Goal: Answer question/provide support

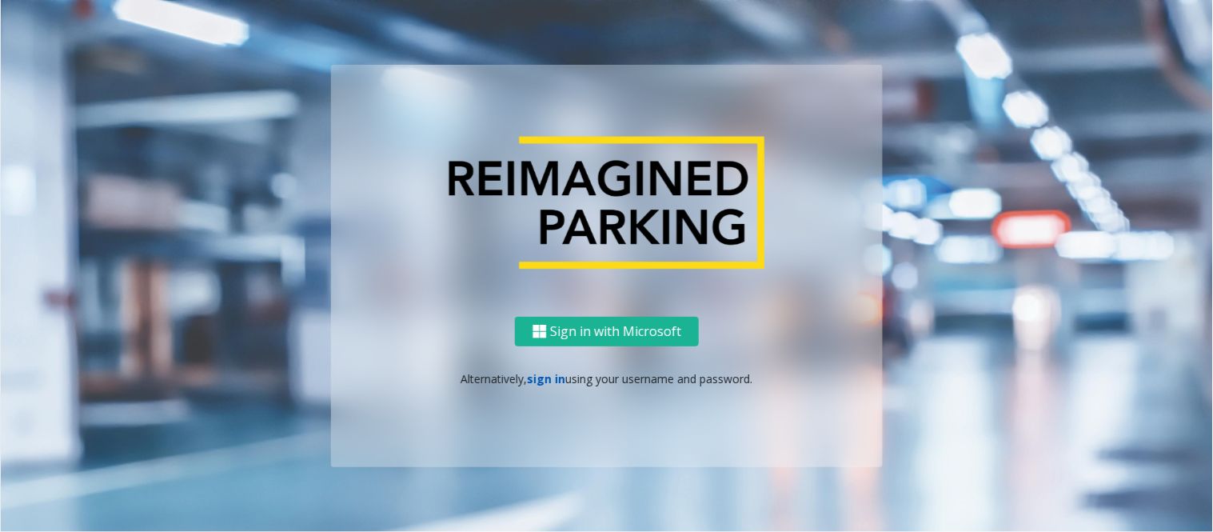
click at [537, 376] on link "sign in" at bounding box center [547, 378] width 38 height 15
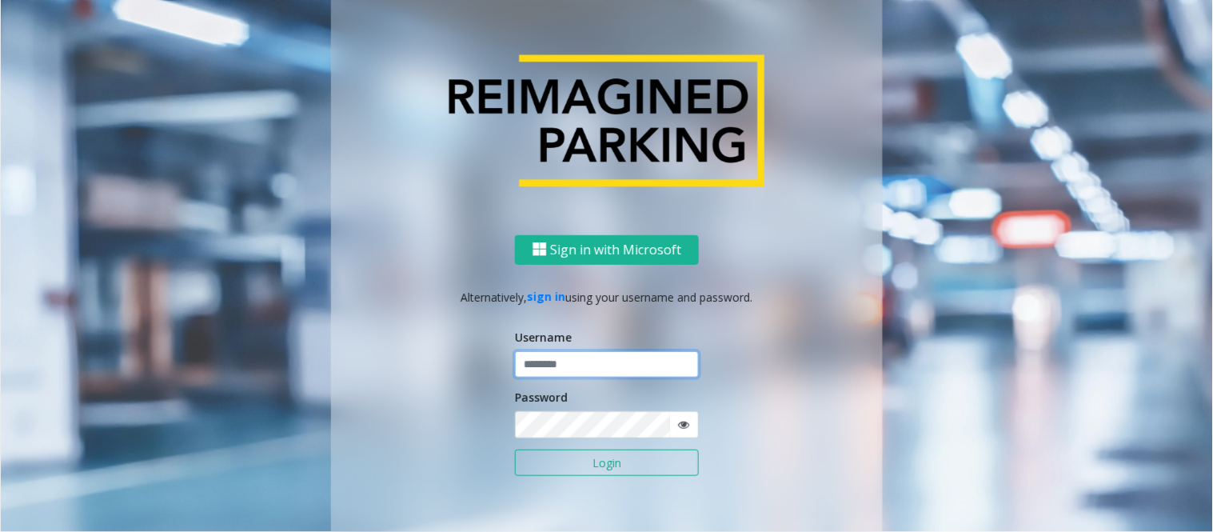
type input "*********"
click at [569, 460] on button "Login" at bounding box center [607, 462] width 184 height 27
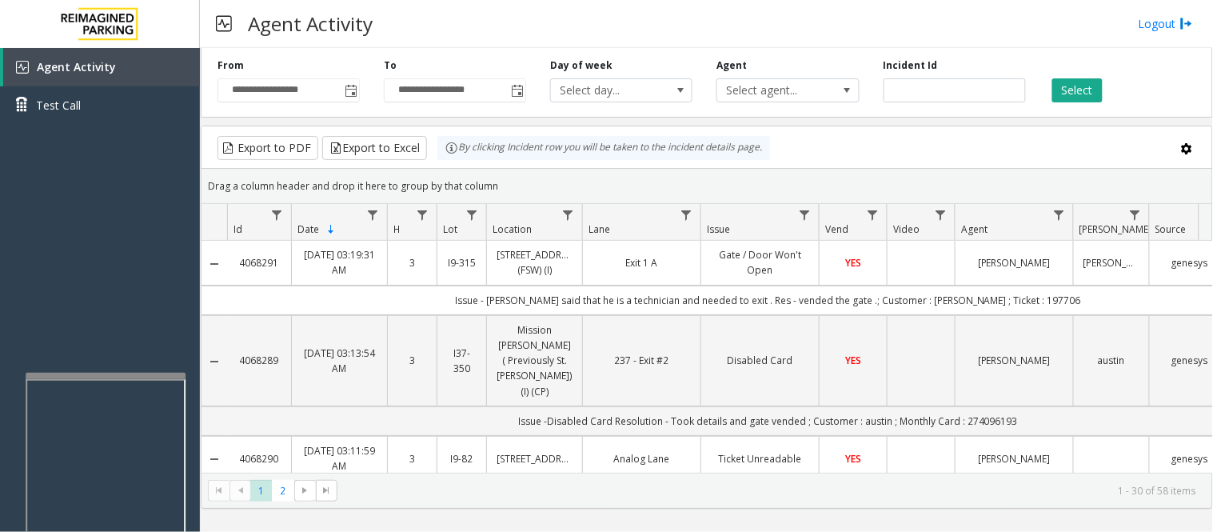
click at [157, 374] on div at bounding box center [106, 376] width 160 height 6
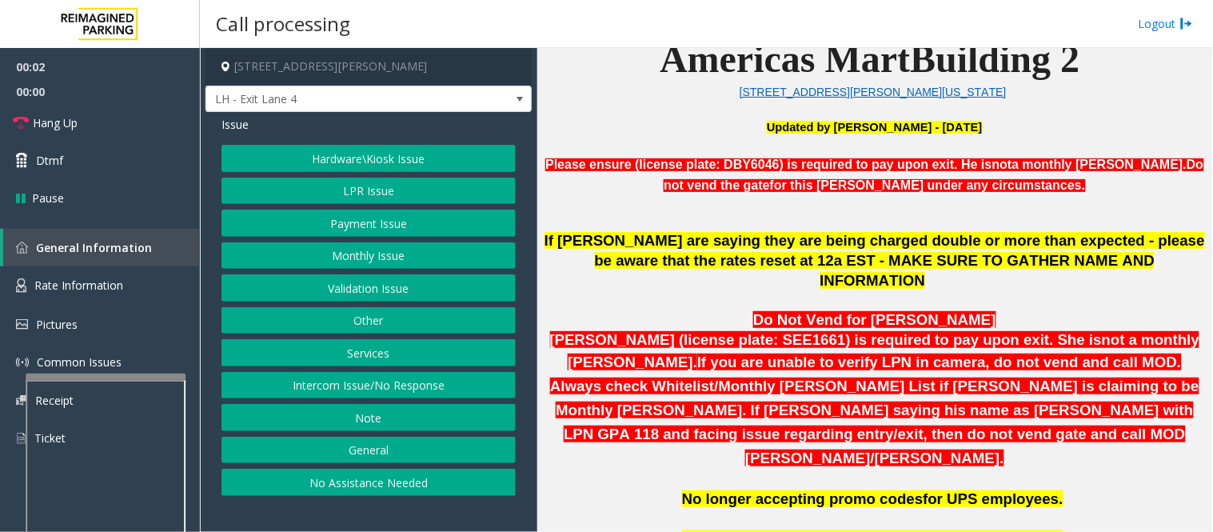
scroll to position [800, 0]
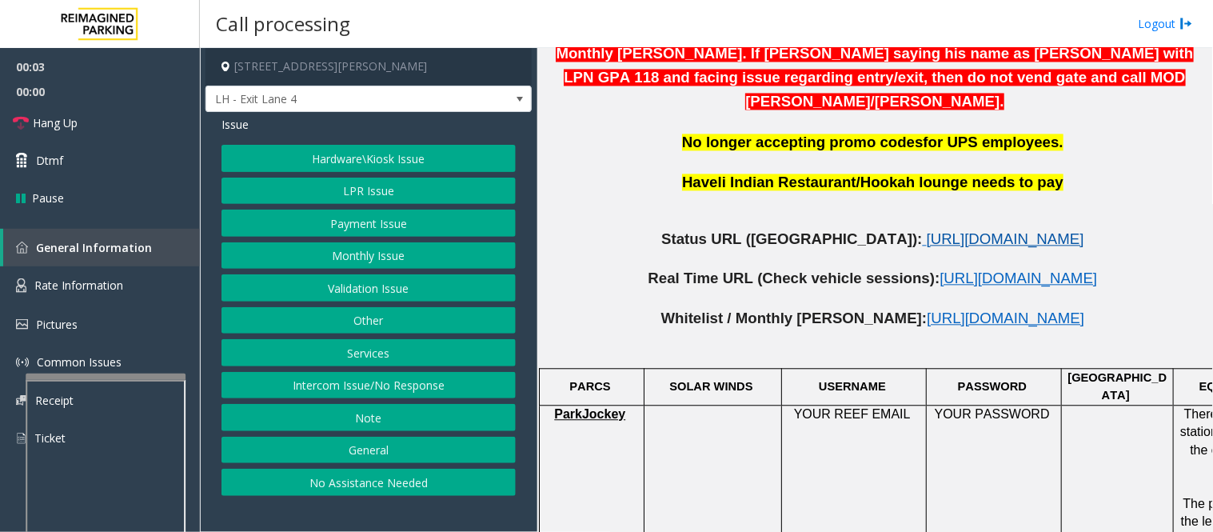
click at [1024, 231] on span "[URL][DOMAIN_NAME]" at bounding box center [1006, 239] width 158 height 17
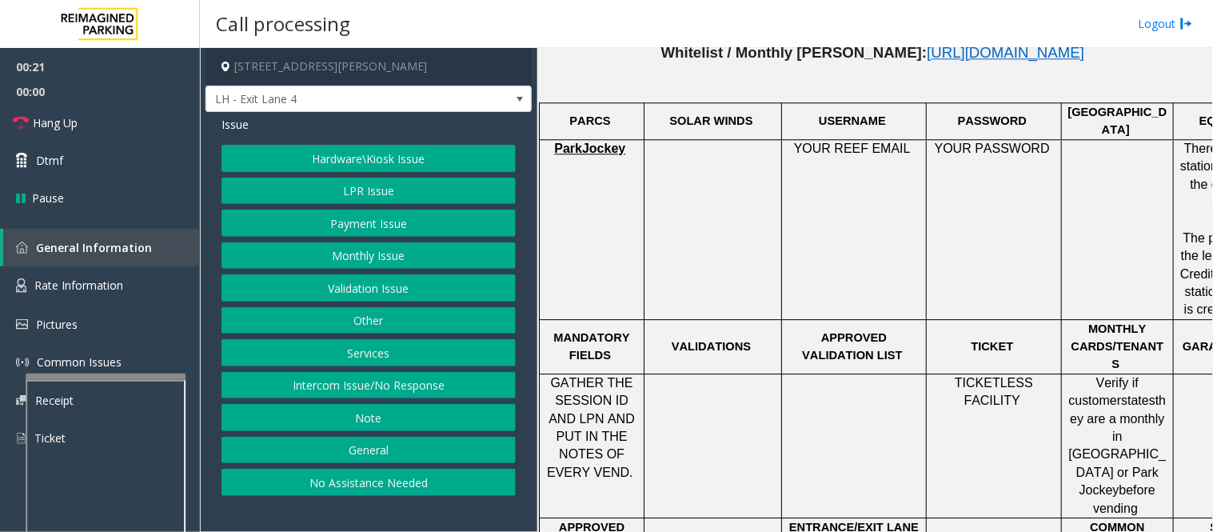
scroll to position [1066, 216]
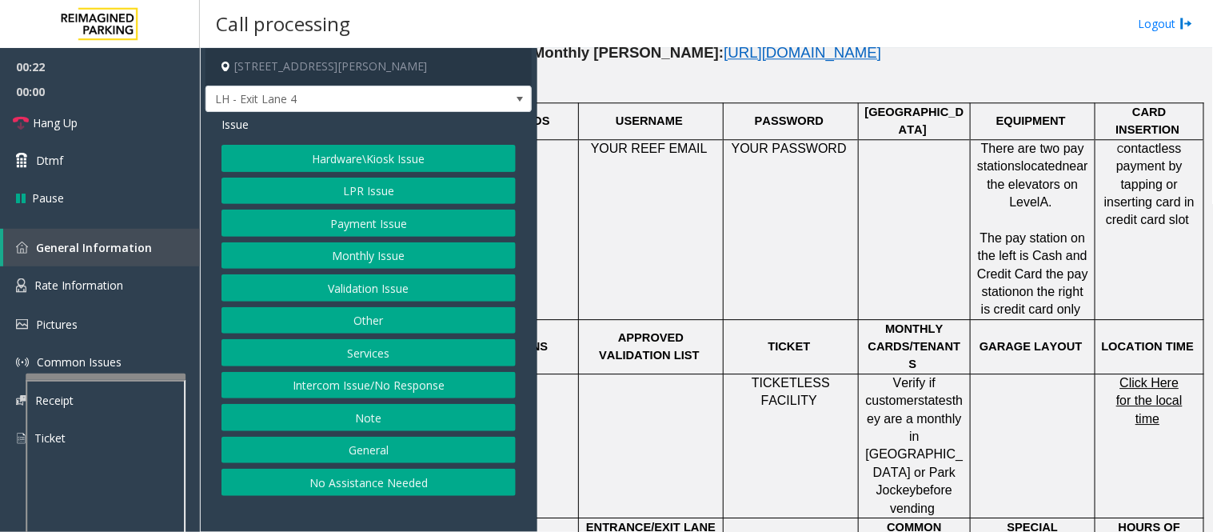
click at [1140, 376] on span "Click Here for the local time" at bounding box center [1149, 401] width 66 height 50
click at [36, 281] on span "Rate Information" at bounding box center [78, 284] width 89 height 15
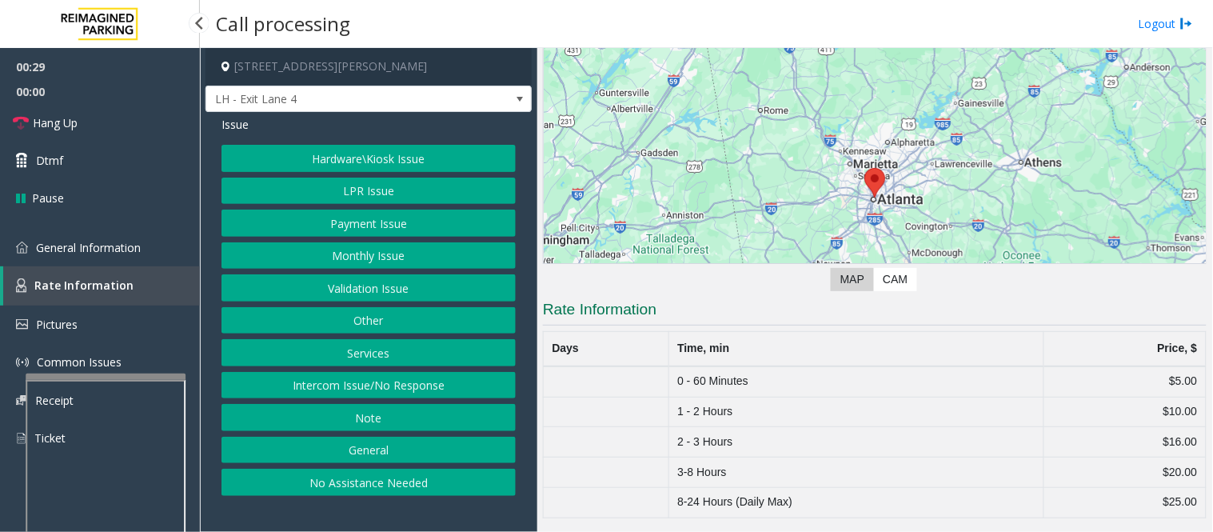
scroll to position [110, 0]
click at [158, 253] on link "General Information" at bounding box center [100, 248] width 200 height 38
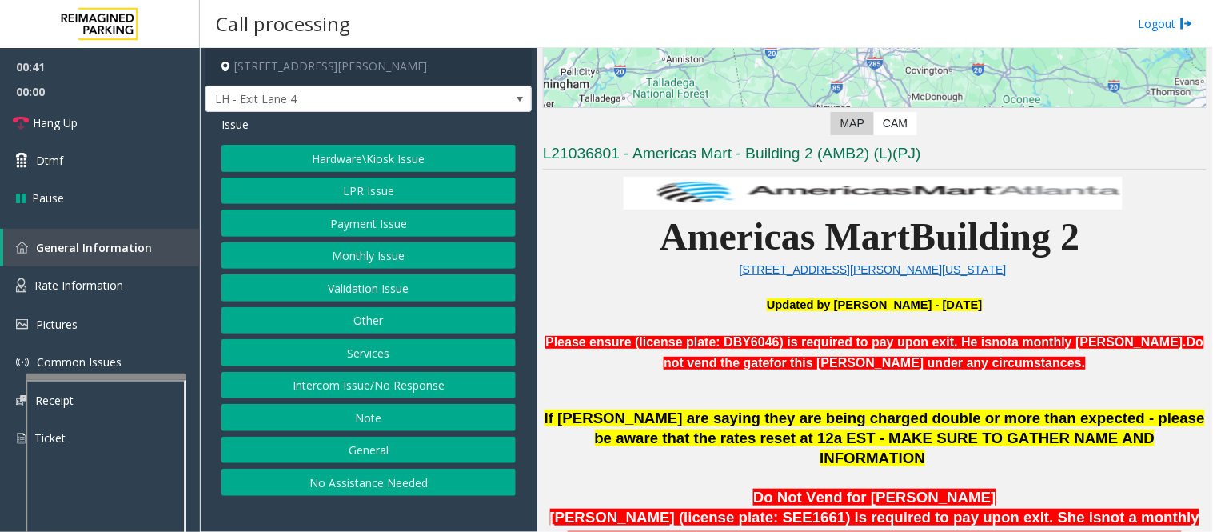
scroll to position [533, 0]
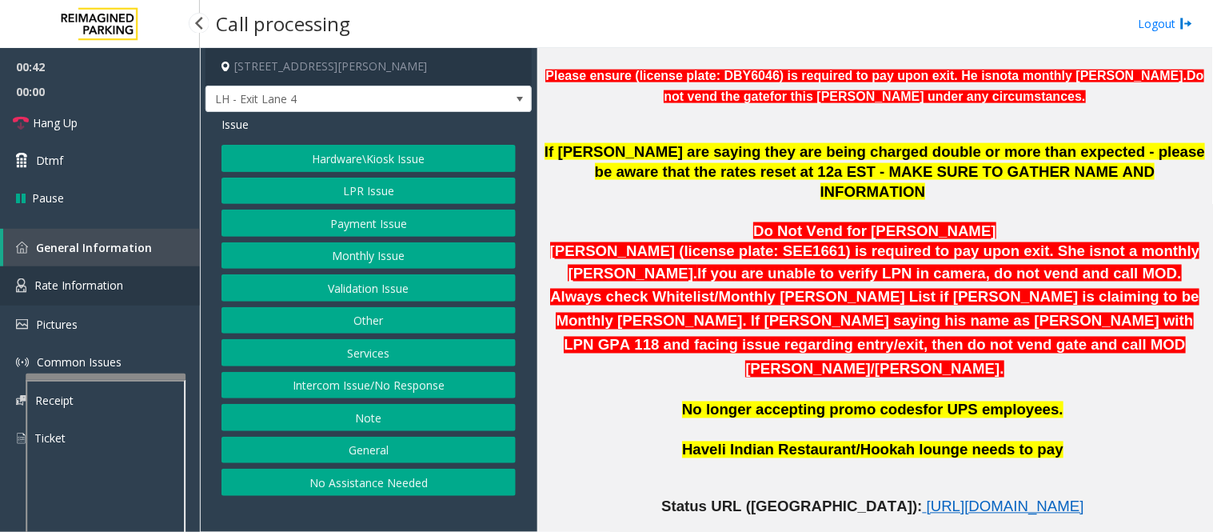
click at [114, 285] on span "Rate Information" at bounding box center [78, 284] width 89 height 15
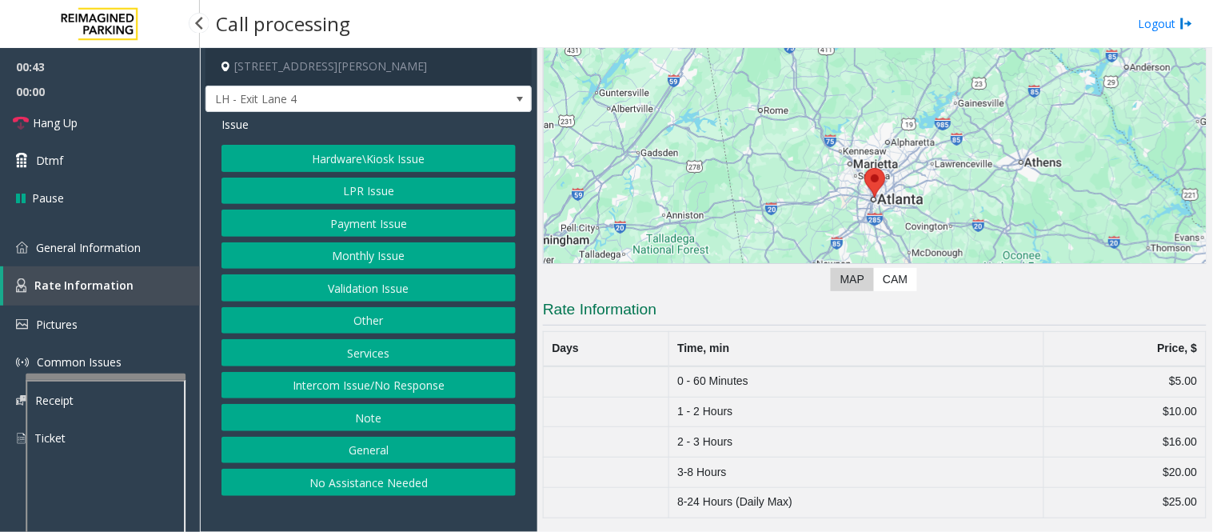
scroll to position [110, 0]
click at [133, 253] on span "General Information" at bounding box center [88, 247] width 105 height 15
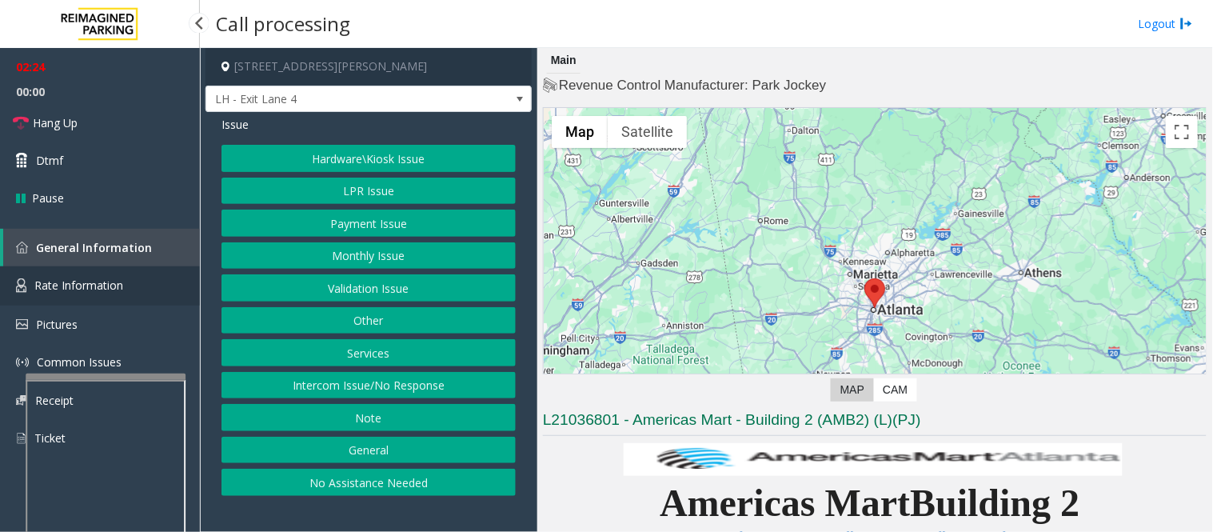
click at [90, 298] on link "Rate Information" at bounding box center [100, 285] width 200 height 39
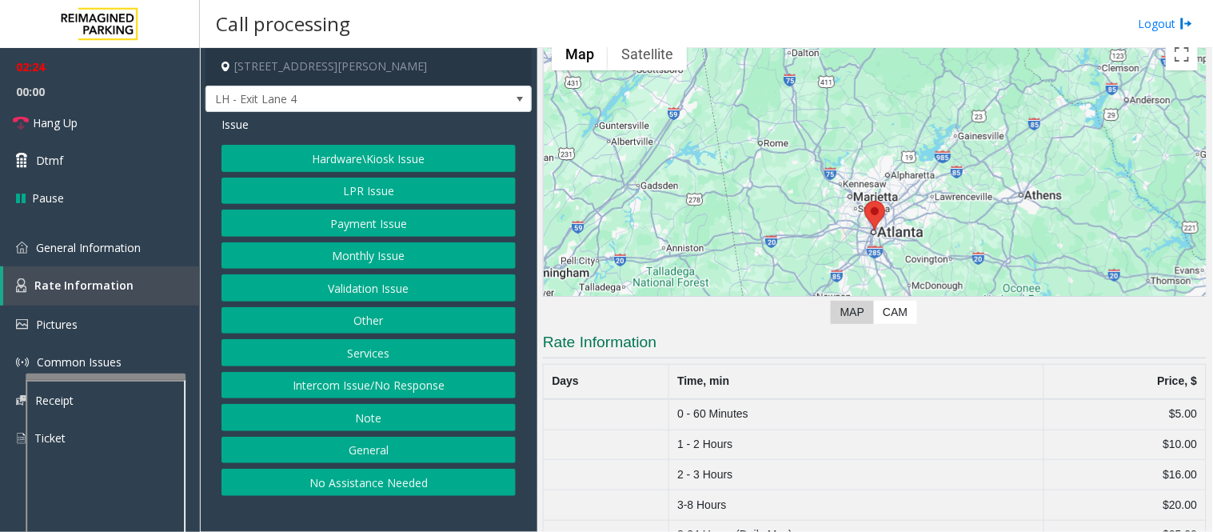
scroll to position [110, 0]
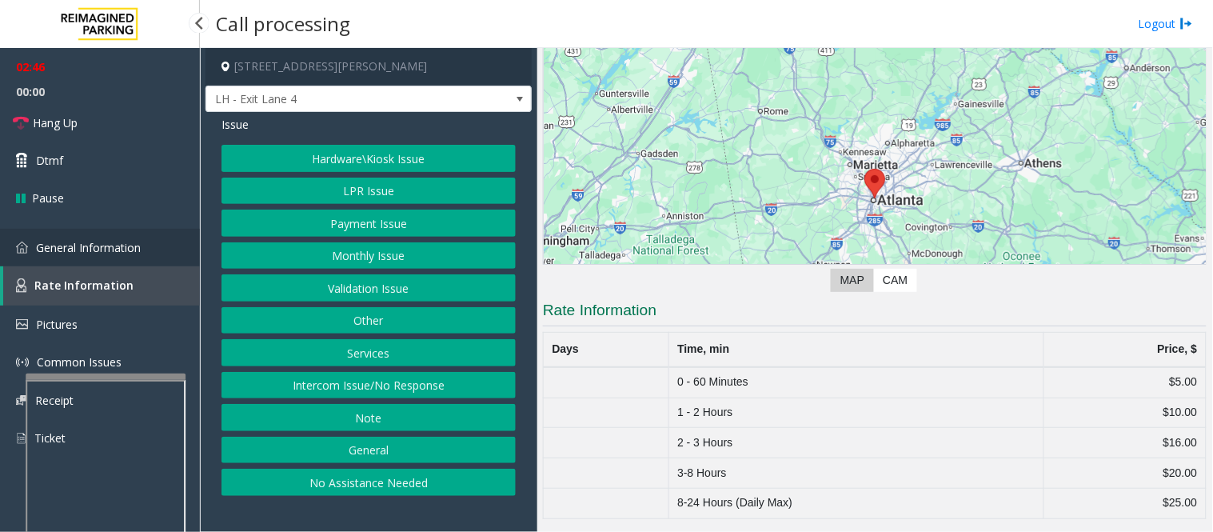
click at [116, 244] on span "General Information" at bounding box center [88, 247] width 105 height 15
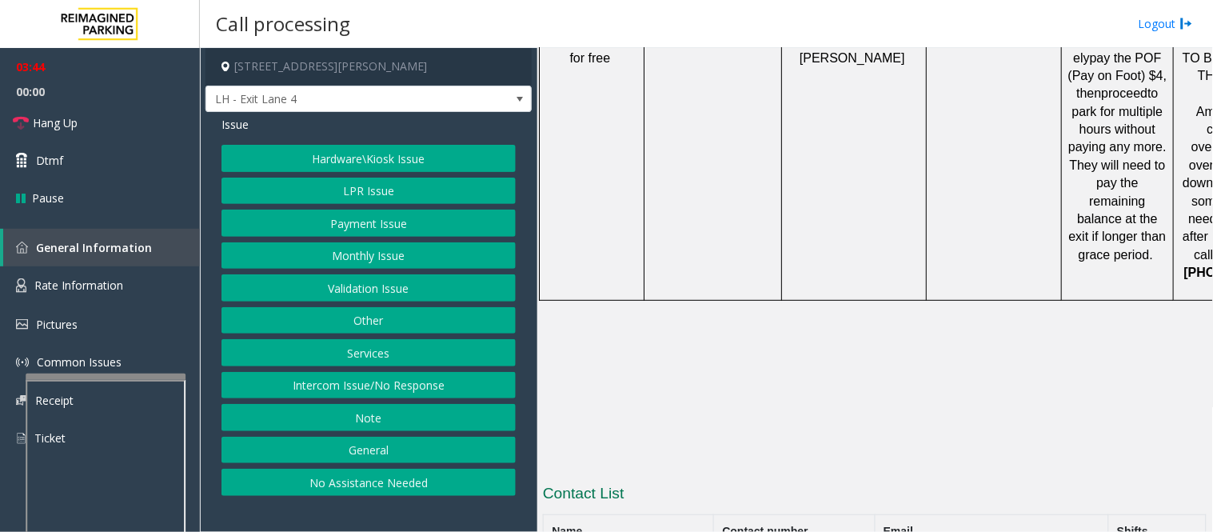
scroll to position [1709, 0]
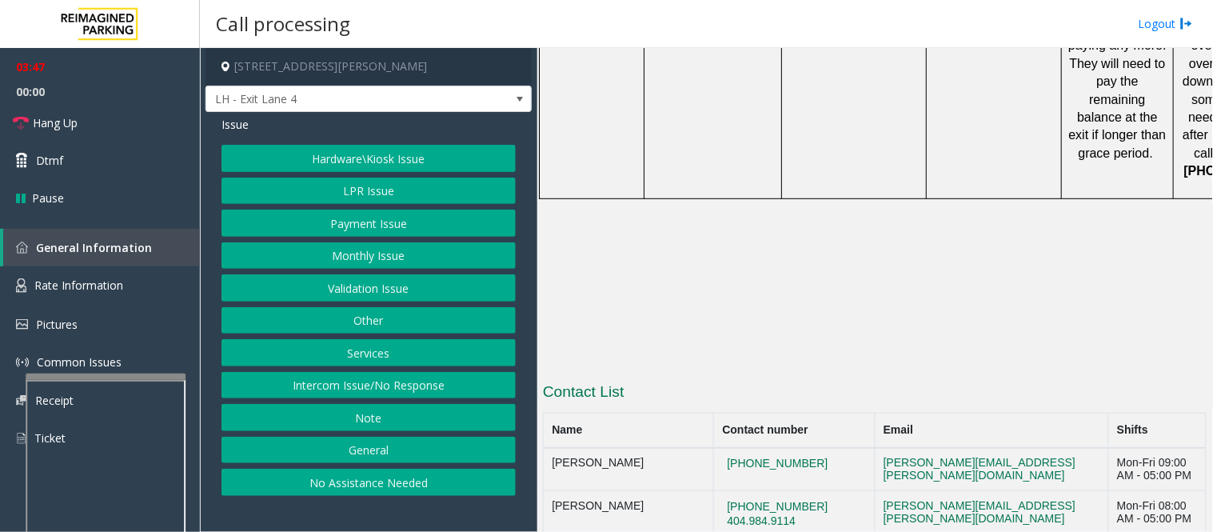
click at [363, 189] on button "LPR Issue" at bounding box center [368, 191] width 294 height 27
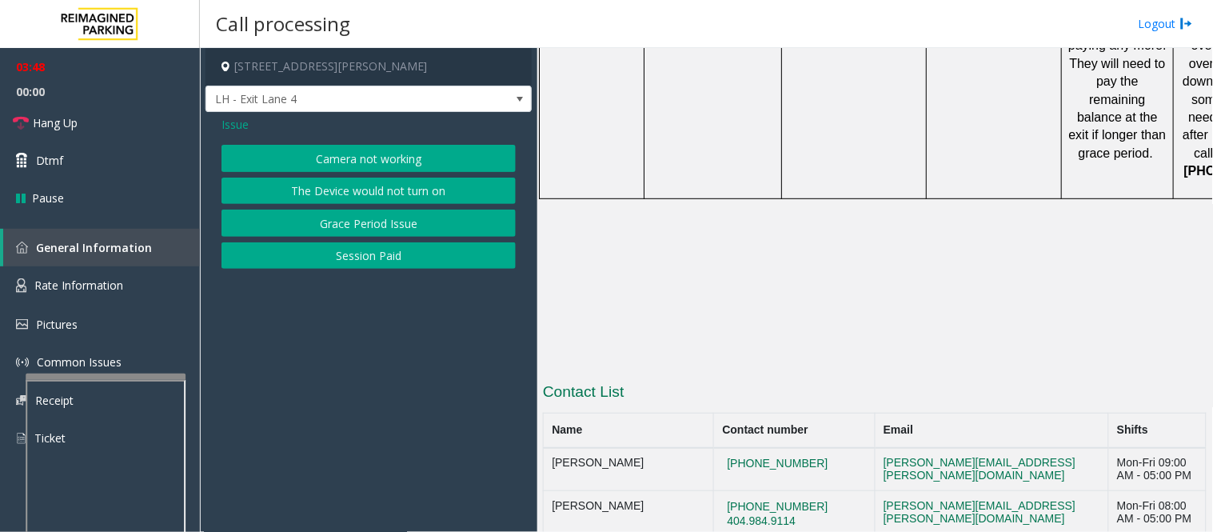
click at [242, 124] on span "Issue" at bounding box center [234, 124] width 27 height 17
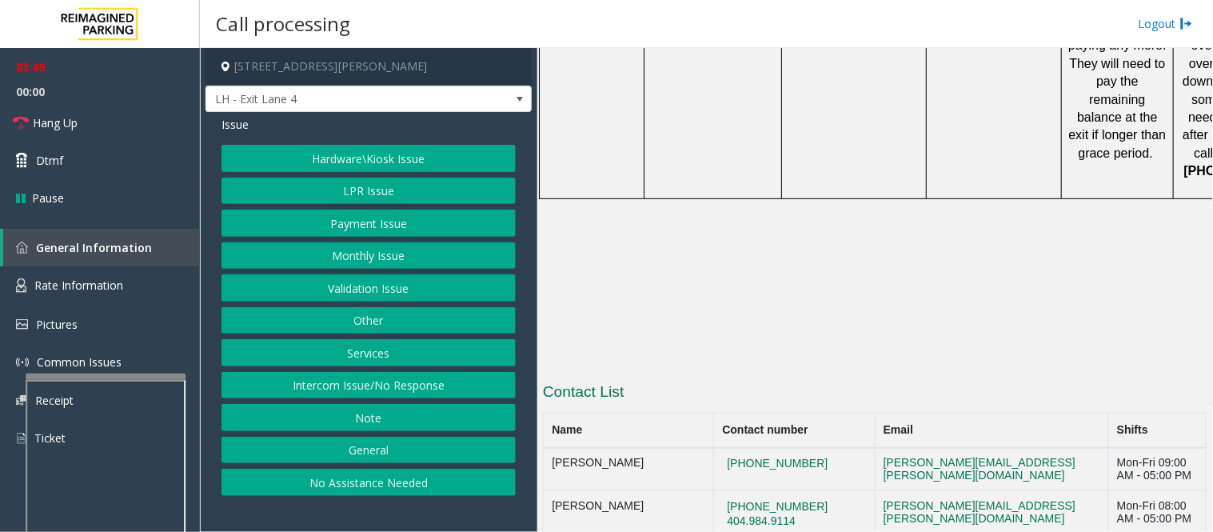
click at [358, 213] on button "Payment Issue" at bounding box center [368, 222] width 294 height 27
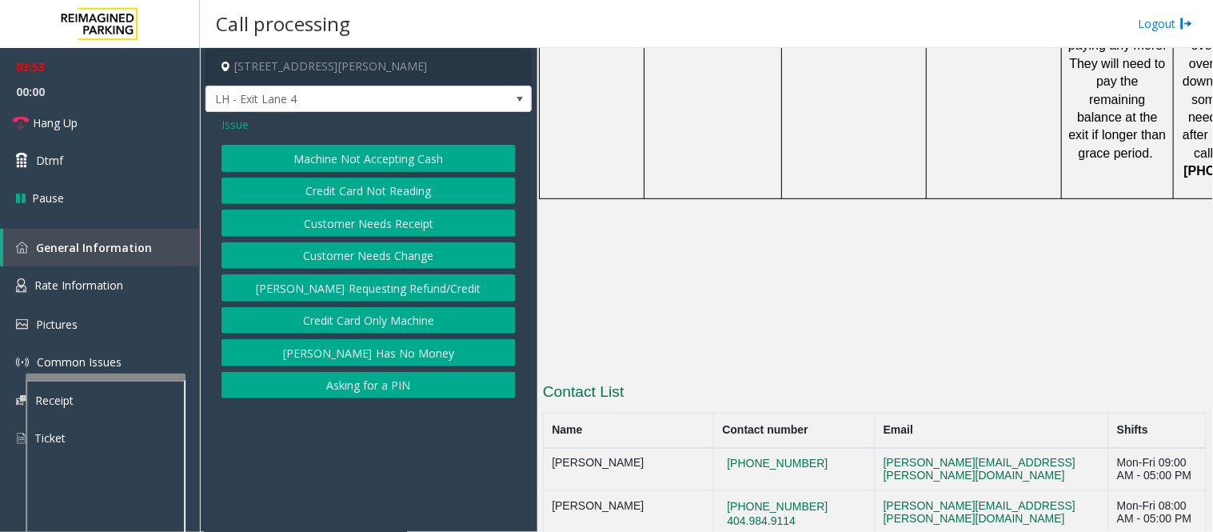
click at [237, 126] on span "Issue" at bounding box center [234, 124] width 27 height 17
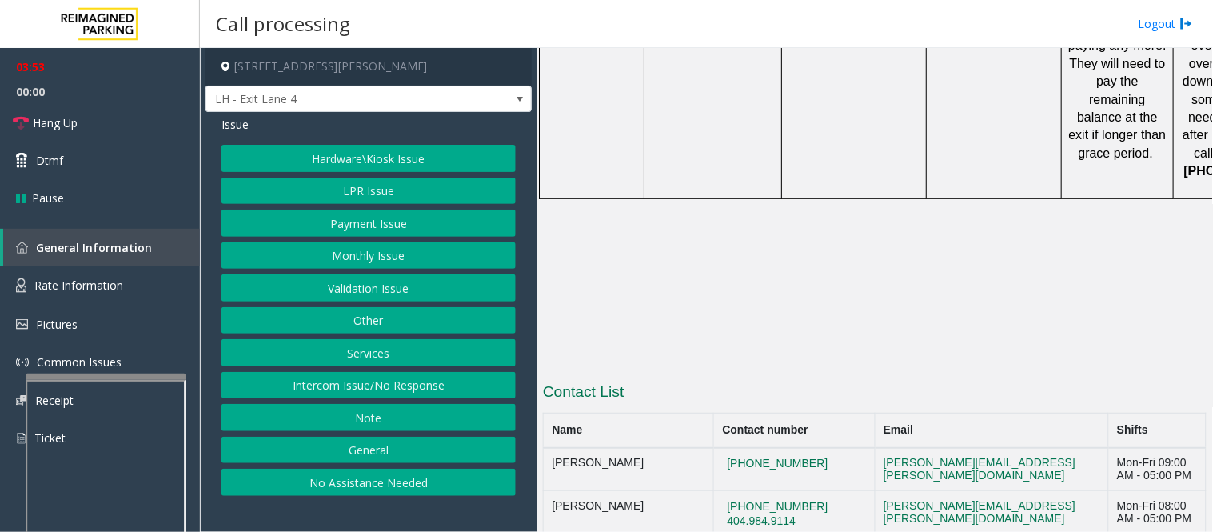
click at [324, 153] on button "Hardware\Kiosk Issue" at bounding box center [368, 158] width 294 height 27
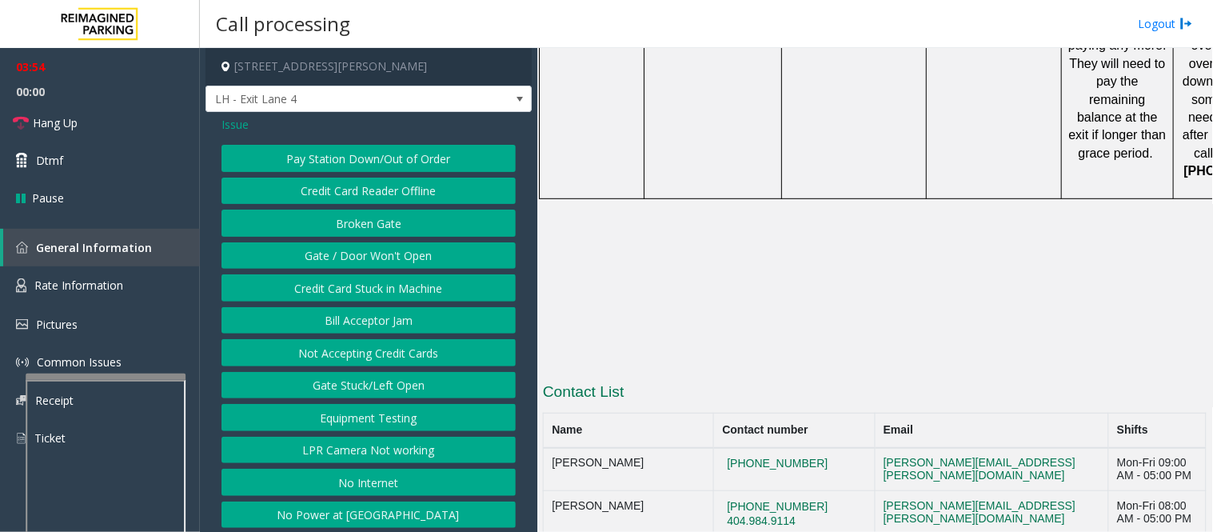
click at [349, 260] on button "Gate / Door Won't Open" at bounding box center [368, 255] width 294 height 27
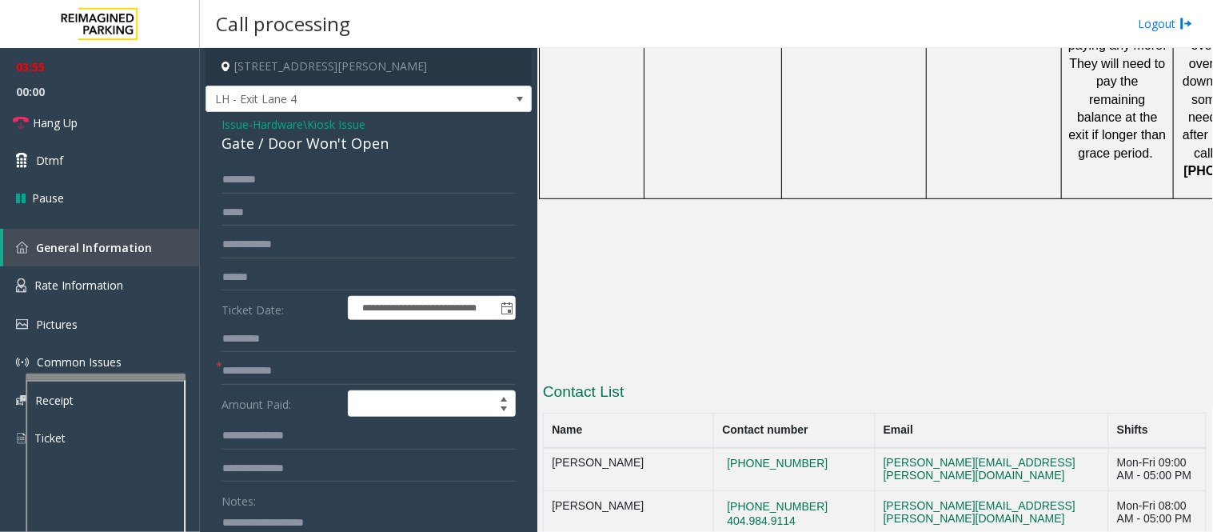
click at [267, 154] on div "Gate / Door Won't Open" at bounding box center [368, 144] width 294 height 22
click at [273, 148] on div "Gate / Door Won't Open" at bounding box center [368, 144] width 294 height 22
copy div "Gate / Door Won't Open"
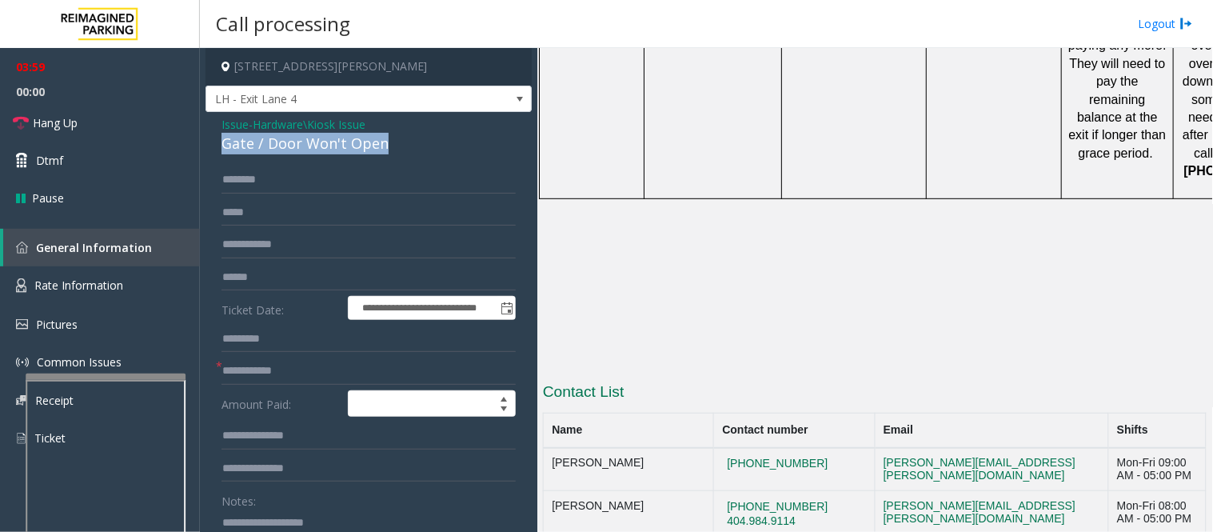
scroll to position [178, 0]
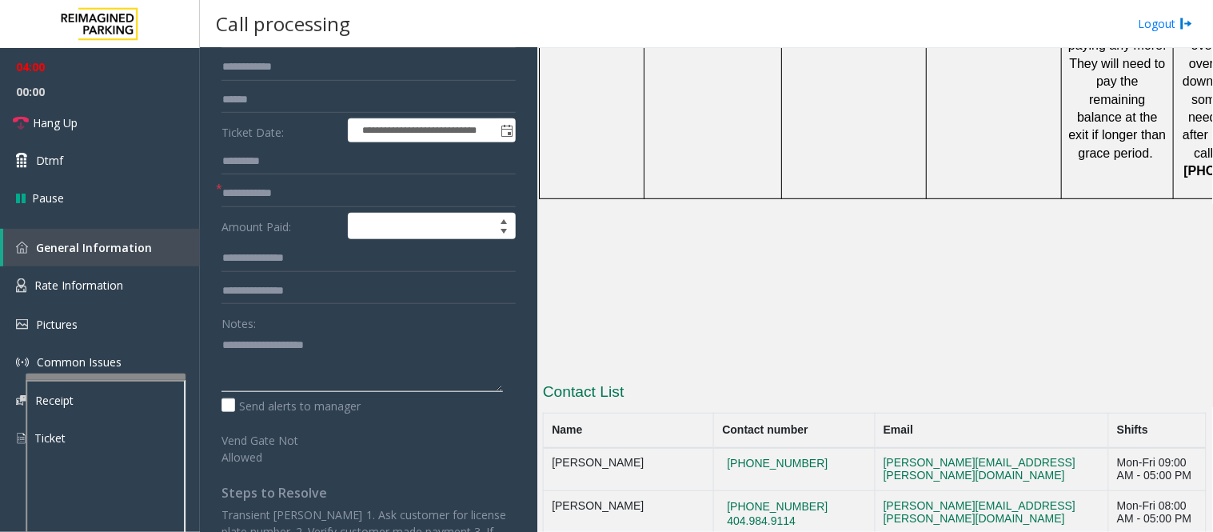
click at [323, 371] on textarea at bounding box center [361, 362] width 281 height 60
paste textarea "**********"
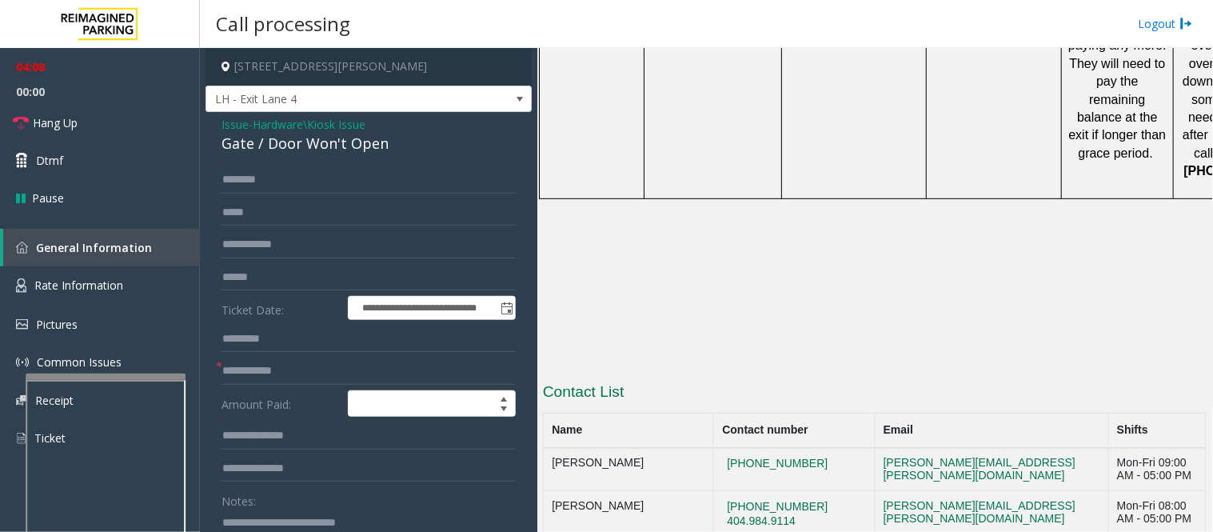
type textarea "**********"
click at [355, 188] on input "text" at bounding box center [368, 179] width 294 height 27
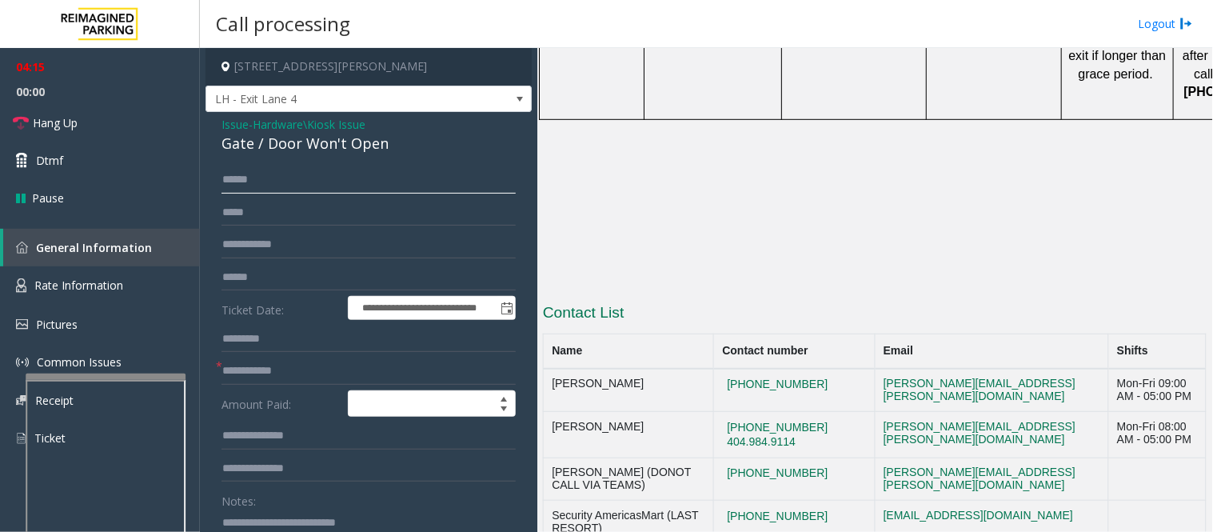
type input "*****"
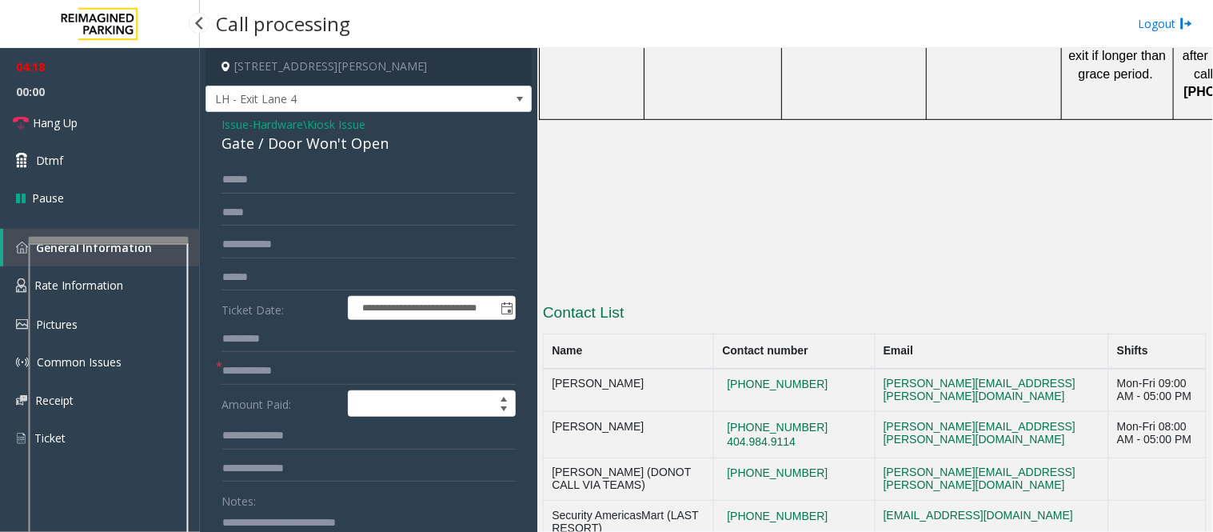
click at [107, 229] on app-root "**********" at bounding box center [606, 266] width 1213 height 532
drag, startPoint x: 817, startPoint y: 273, endPoint x: 708, endPoint y: 277, distance: 109.6
click at [708, 457] on tr "[PERSON_NAME] (DONOT CALL VIA TEAMS) [PHONE_NUMBER] [PERSON_NAME][EMAIL_ADDRESS…" at bounding box center [875, 478] width 663 height 43
click at [744, 466] on button "[PHONE_NUMBER]" at bounding box center [778, 473] width 110 height 14
click at [820, 457] on td "[PHONE_NUMBER]" at bounding box center [794, 478] width 161 height 43
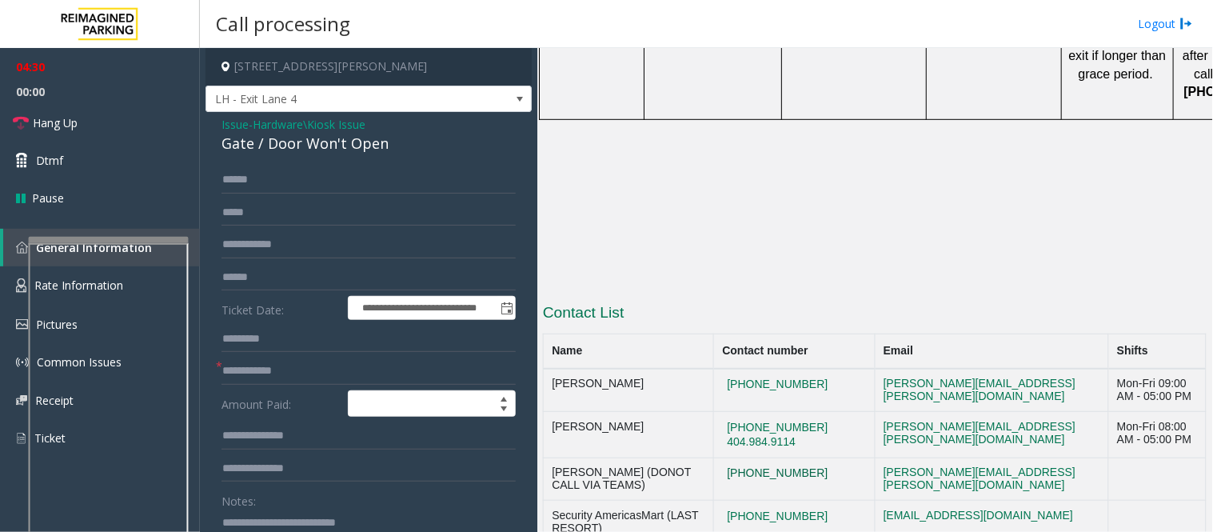
drag, startPoint x: 827, startPoint y: 277, endPoint x: 720, endPoint y: 273, distance: 107.2
click at [720, 457] on td "[PHONE_NUMBER]" at bounding box center [794, 478] width 161 height 43
copy button "[PHONE_NUMBER]"
click at [342, 251] on input "text" at bounding box center [368, 244] width 294 height 27
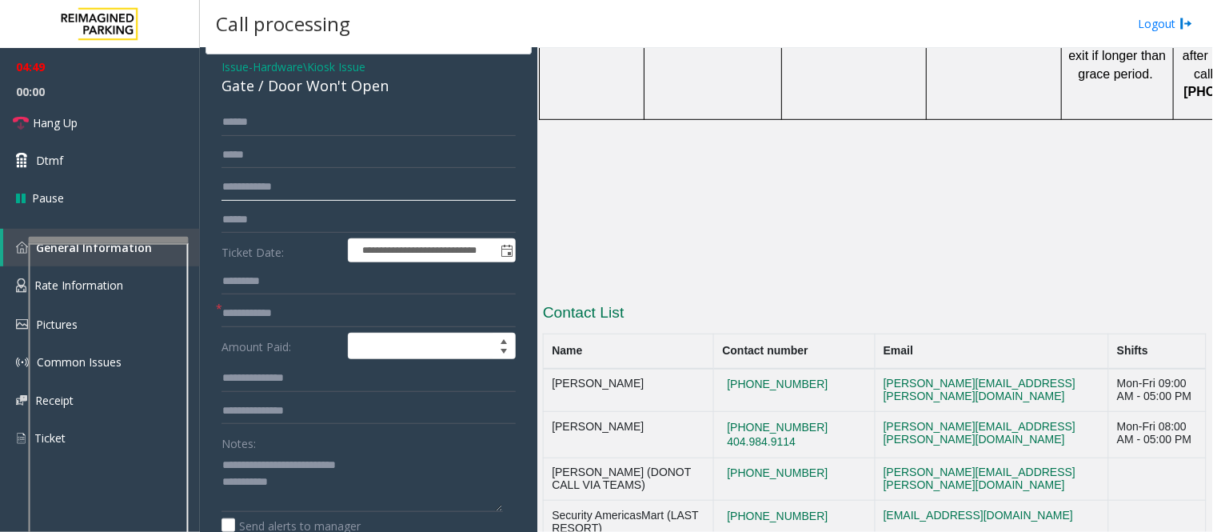
scroll to position [89, 0]
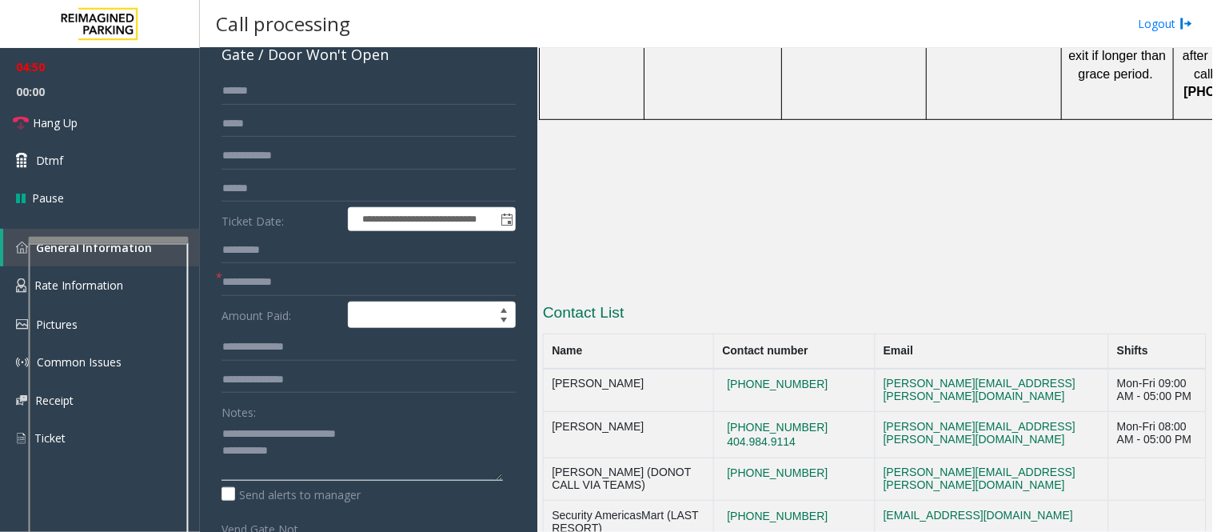
click at [394, 437] on textarea at bounding box center [361, 451] width 281 height 60
drag, startPoint x: 820, startPoint y: 187, endPoint x: 721, endPoint y: 194, distance: 98.6
click at [721, 369] on td "[PHONE_NUMBER]" at bounding box center [794, 390] width 161 height 43
copy button "[PHONE_NUMBER]"
click at [272, 451] on textarea at bounding box center [361, 451] width 281 height 60
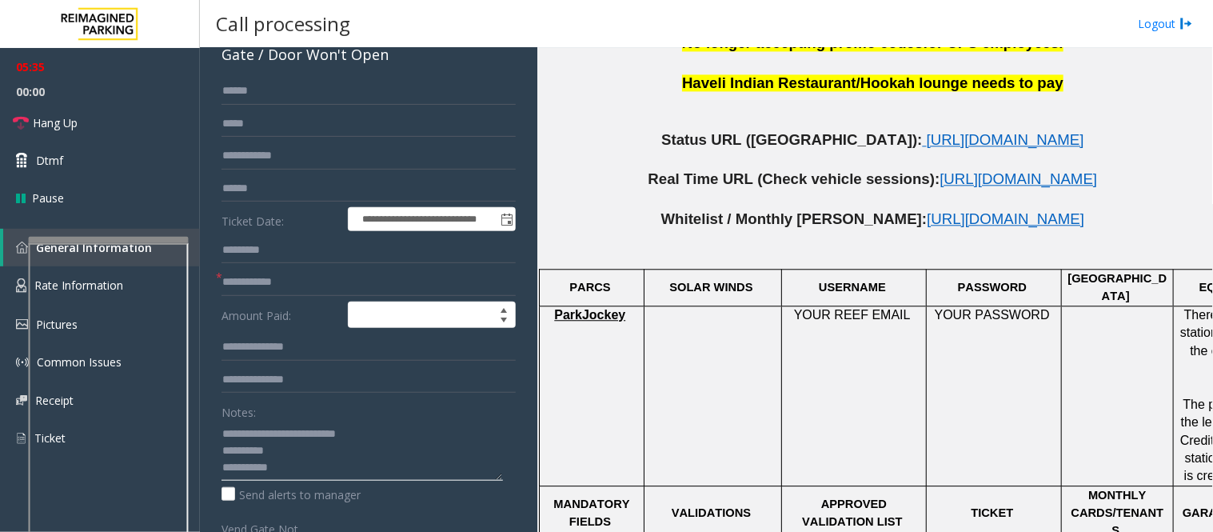
scroll to position [456, 0]
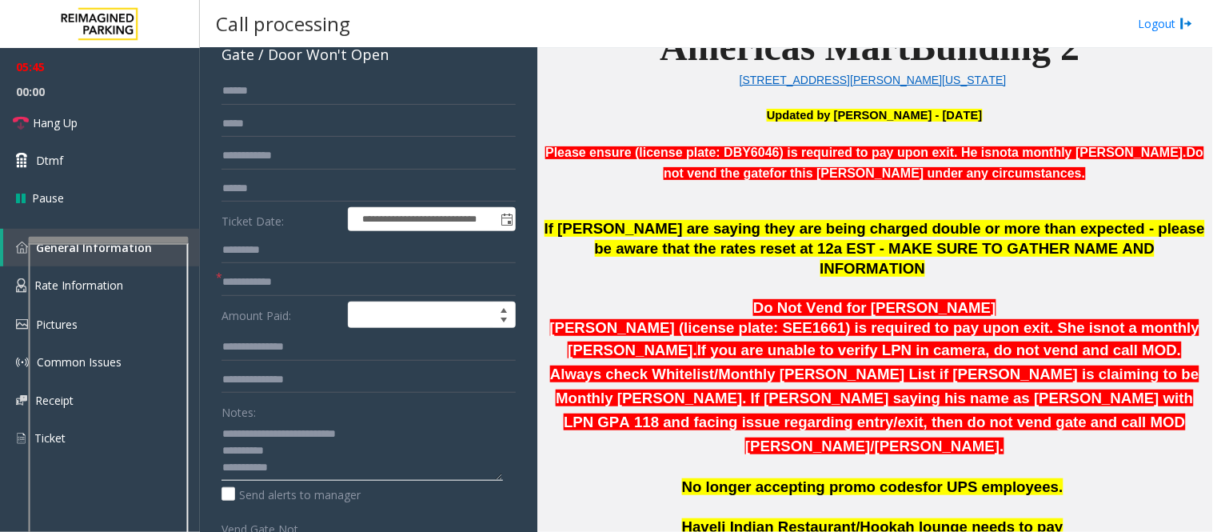
type textarea "**********"
click at [269, 275] on input "text" at bounding box center [368, 282] width 294 height 27
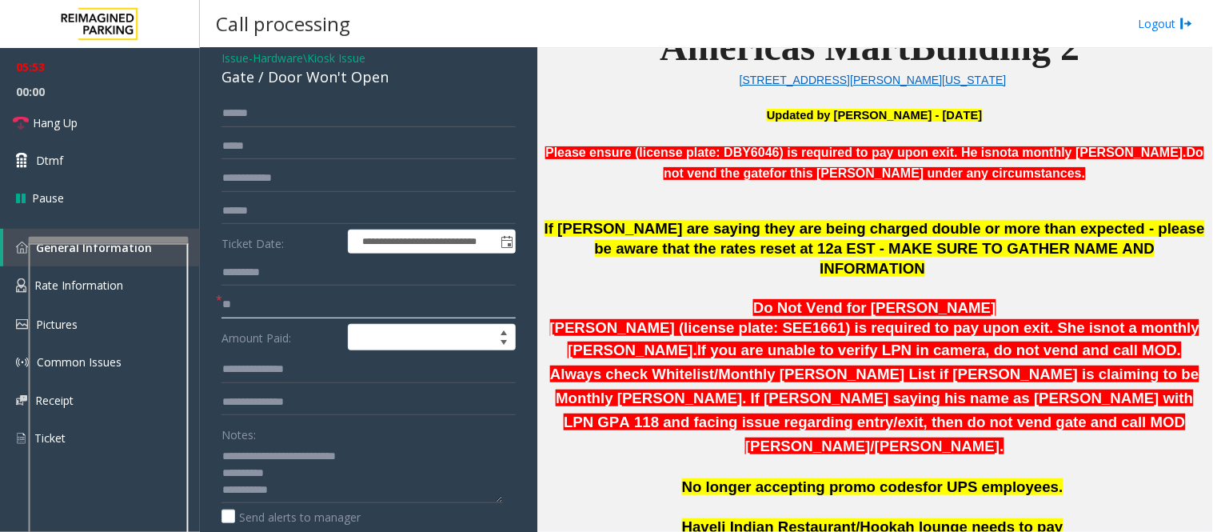
scroll to position [178, 0]
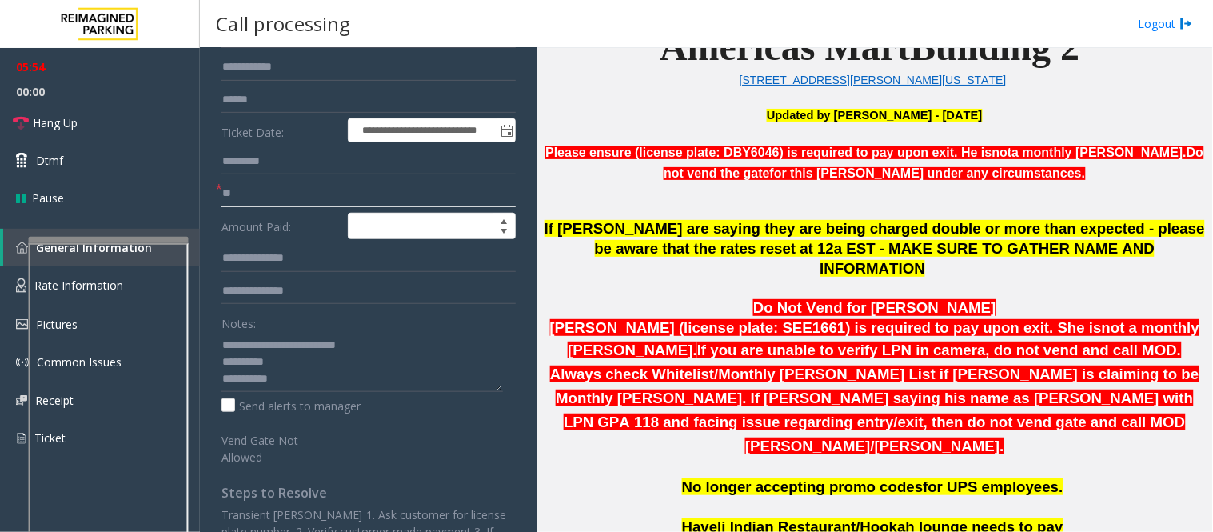
type input "**"
click at [329, 376] on textarea at bounding box center [361, 362] width 281 height 60
click at [405, 377] on textarea at bounding box center [361, 362] width 281 height 60
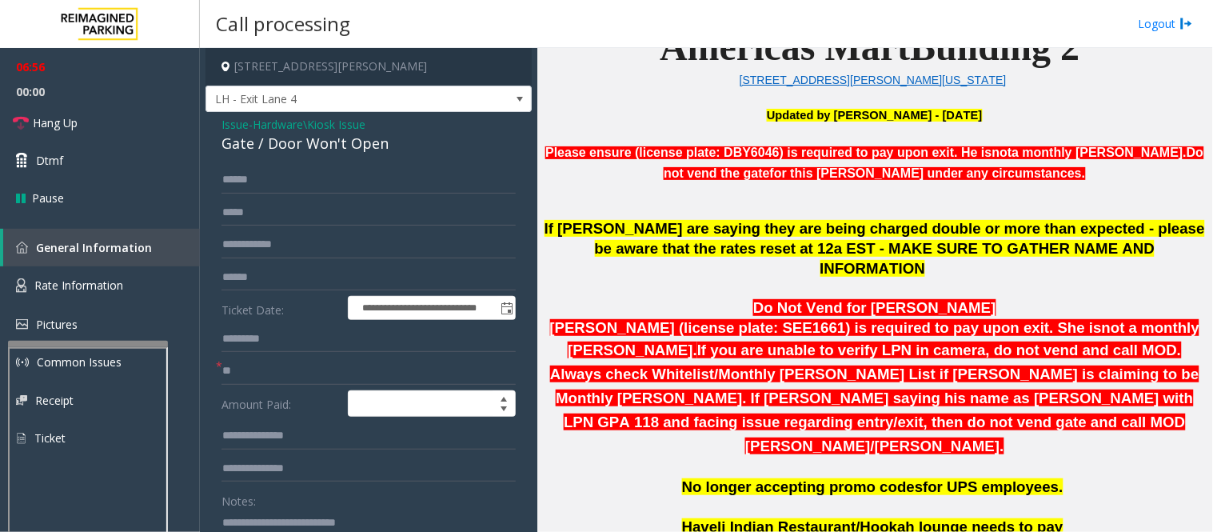
click at [120, 344] on div at bounding box center [88, 344] width 160 height 6
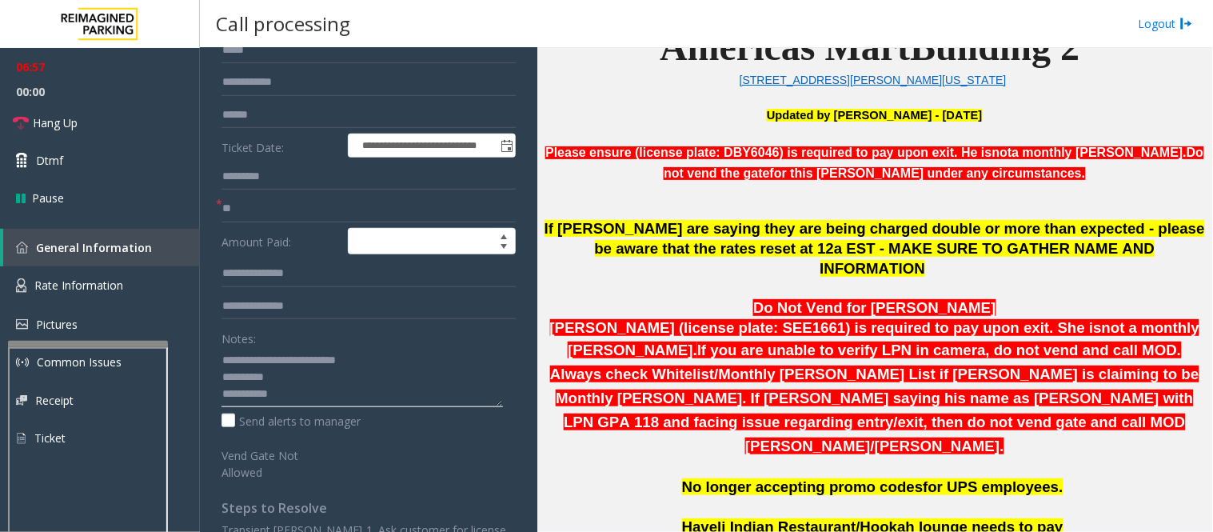
scroll to position [318, 0]
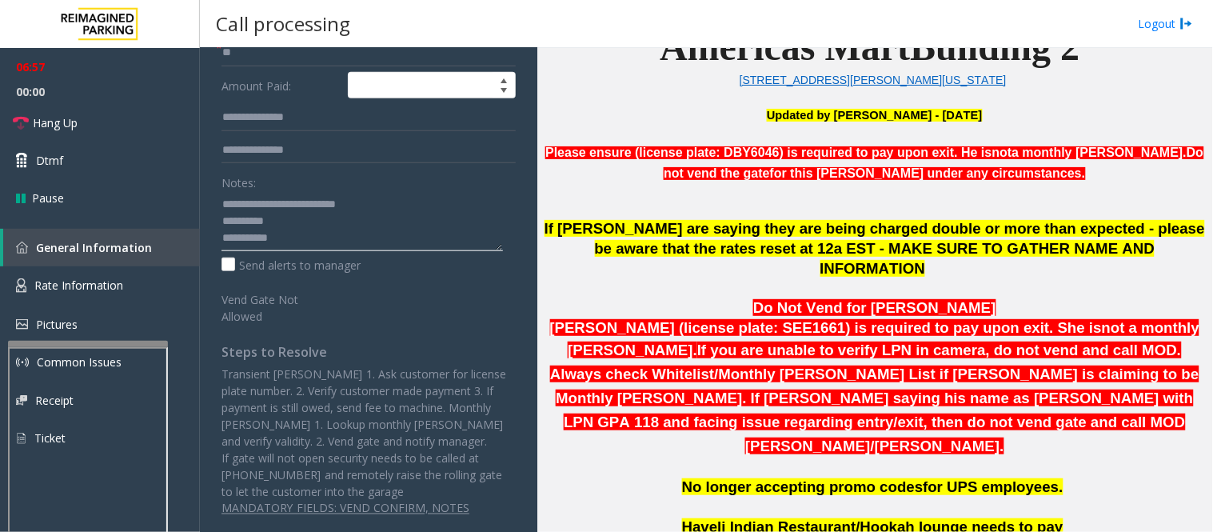
click at [353, 245] on textarea at bounding box center [361, 221] width 281 height 60
click at [48, 112] on link "Hang Up" at bounding box center [100, 123] width 200 height 38
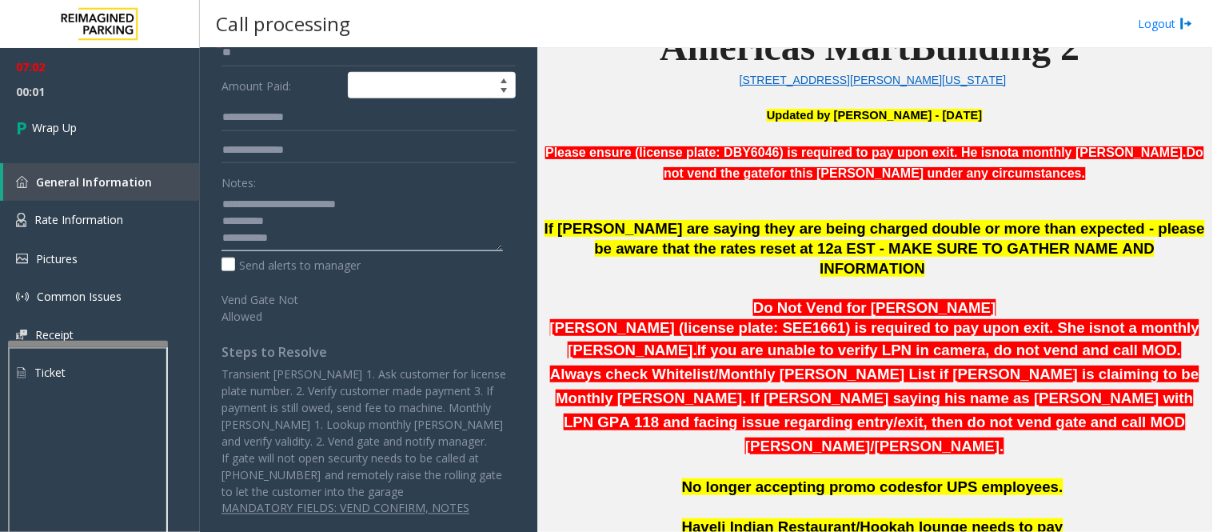
click at [317, 241] on textarea at bounding box center [361, 221] width 281 height 60
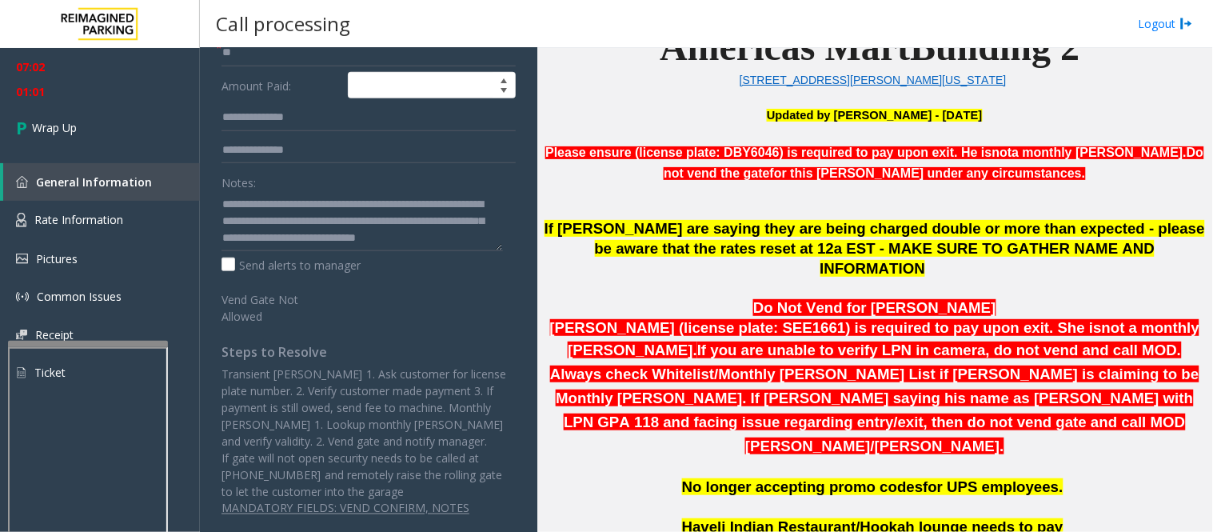
drag, startPoint x: 374, startPoint y: 193, endPoint x: 744, endPoint y: 268, distance: 377.0
click at [739, 279] on p at bounding box center [875, 289] width 664 height 20
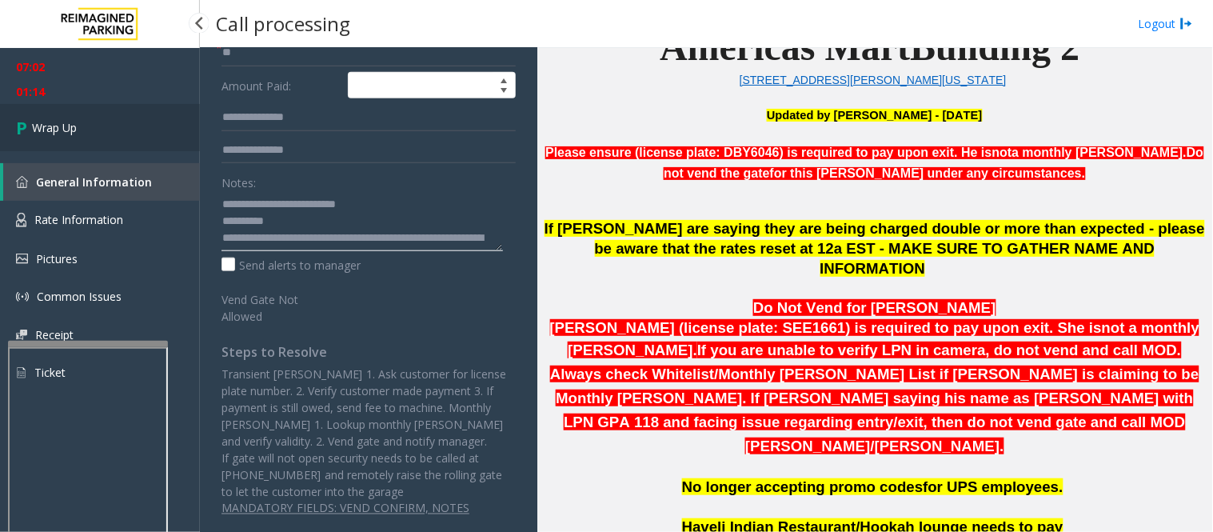
type textarea "**********"
click at [90, 138] on link "Wrap Up" at bounding box center [100, 127] width 200 height 47
